Goal: Task Accomplishment & Management: Manage account settings

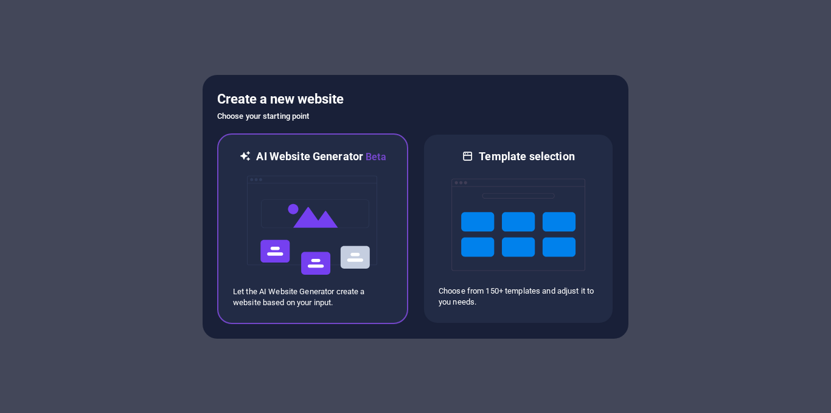
click at [315, 236] on img at bounding box center [313, 225] width 134 height 122
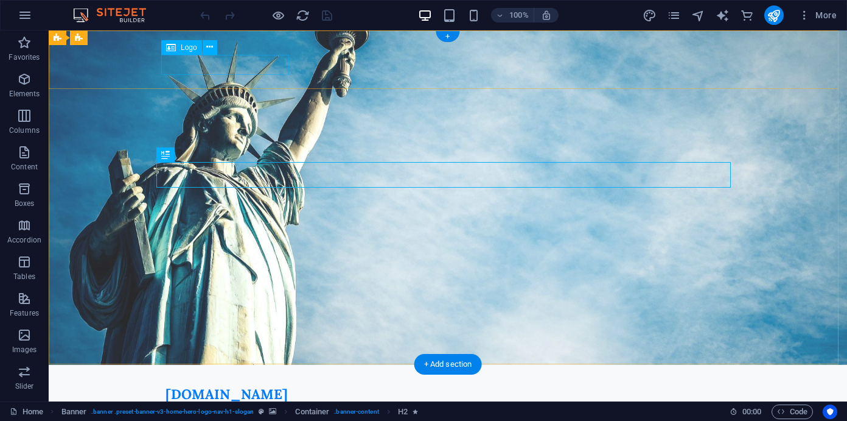
click at [190, 48] on span "Logo" at bounding box center [189, 47] width 16 height 7
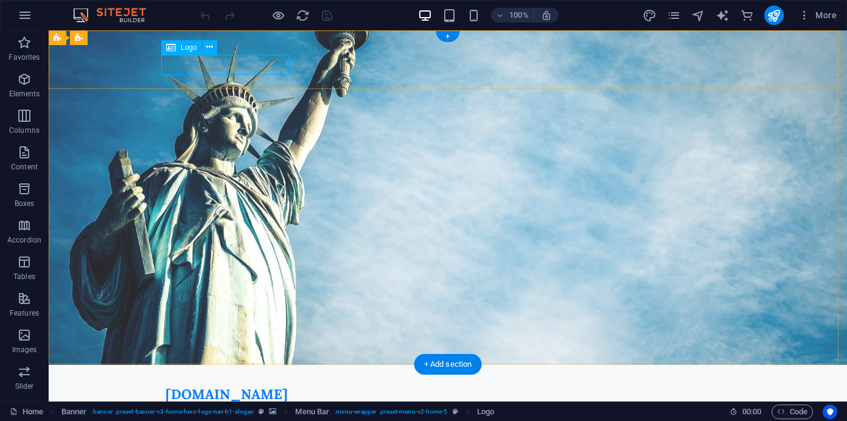
click at [190, 48] on span "Logo" at bounding box center [189, 47] width 16 height 7
click at [212, 45] on icon at bounding box center [209, 47] width 7 height 13
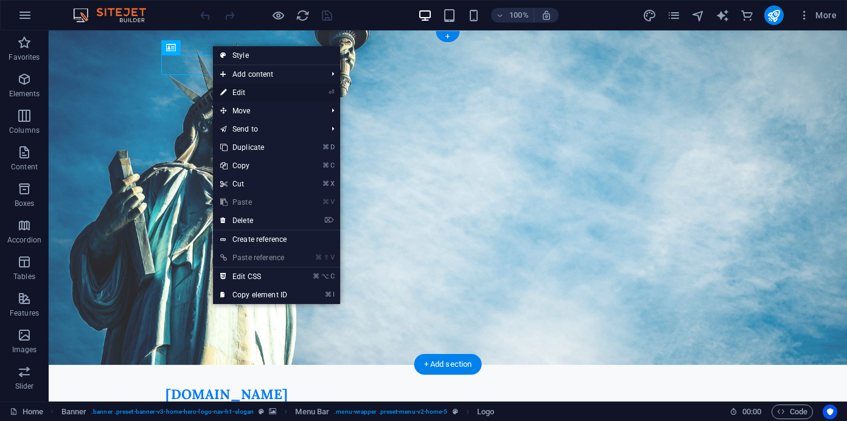
click at [229, 86] on link "⏎ Edit" at bounding box center [254, 92] width 82 height 18
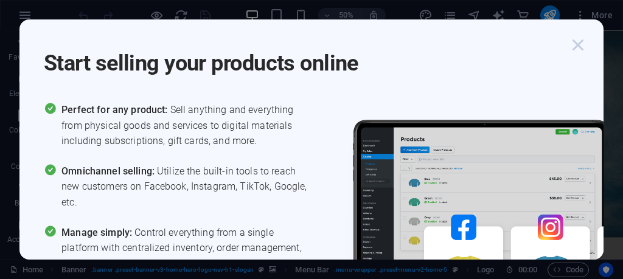
click at [576, 44] on icon "button" at bounding box center [578, 45] width 22 height 22
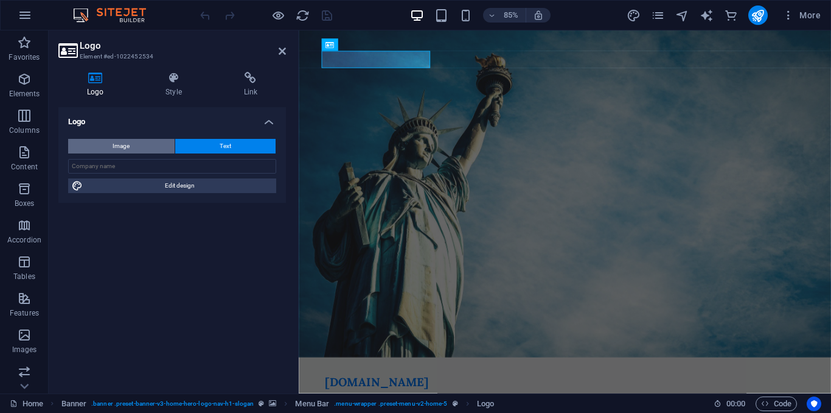
click at [144, 146] on button "Image" at bounding box center [121, 146] width 107 height 15
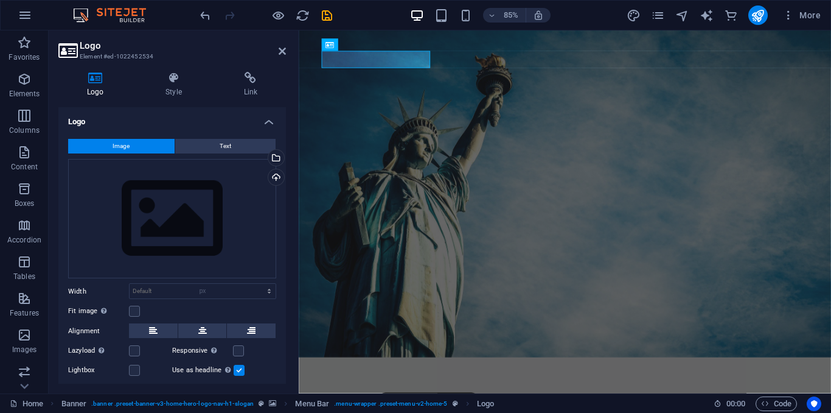
select select "DISABLED_OPTION_VALUE"
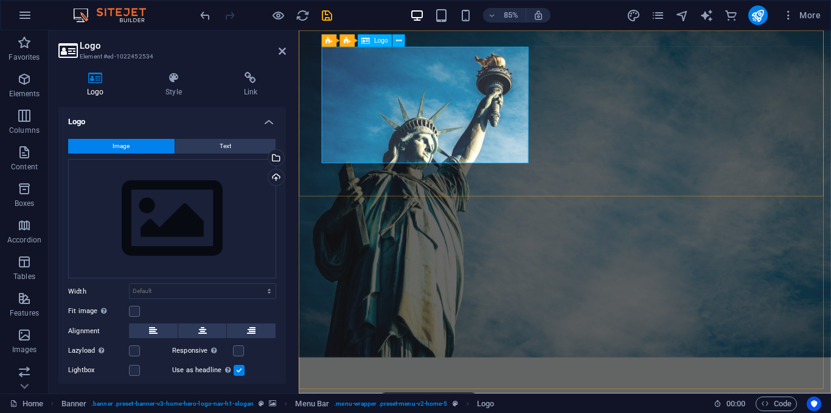
click at [380, 43] on span "Logo" at bounding box center [381, 41] width 14 height 6
click at [380, 38] on span "Logo" at bounding box center [381, 41] width 14 height 6
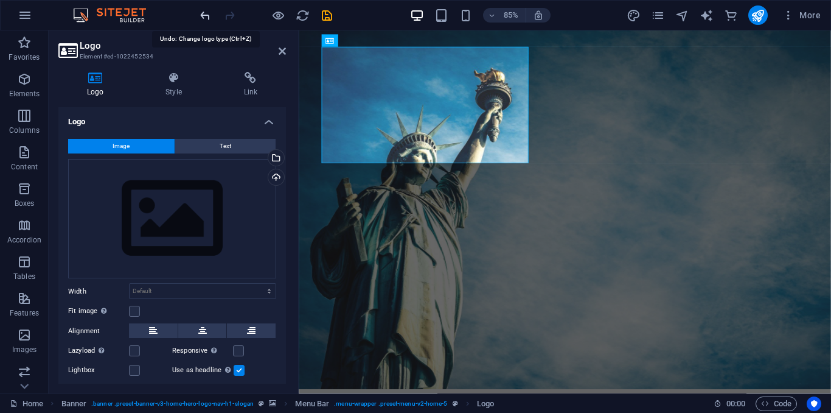
click at [204, 18] on icon "undo" at bounding box center [205, 16] width 14 height 14
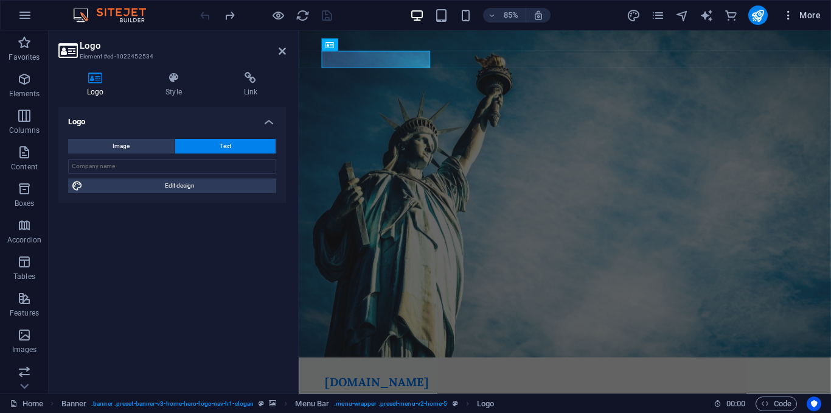
click at [790, 15] on icon "button" at bounding box center [789, 15] width 12 height 12
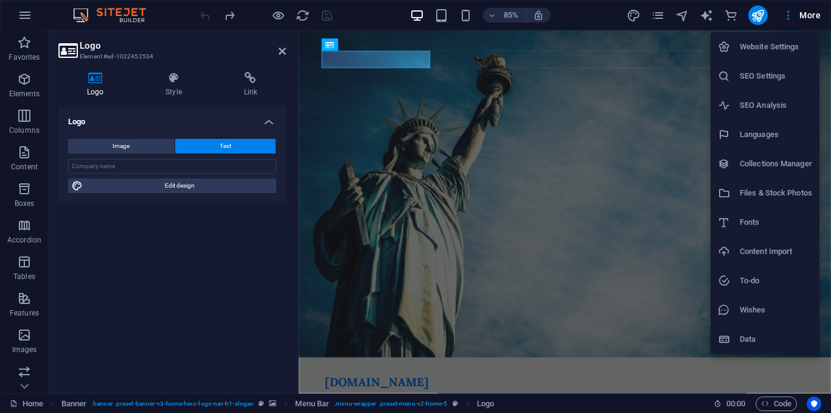
click at [623, 124] on div at bounding box center [415, 206] width 831 height 413
